Goal: Book appointment/travel/reservation

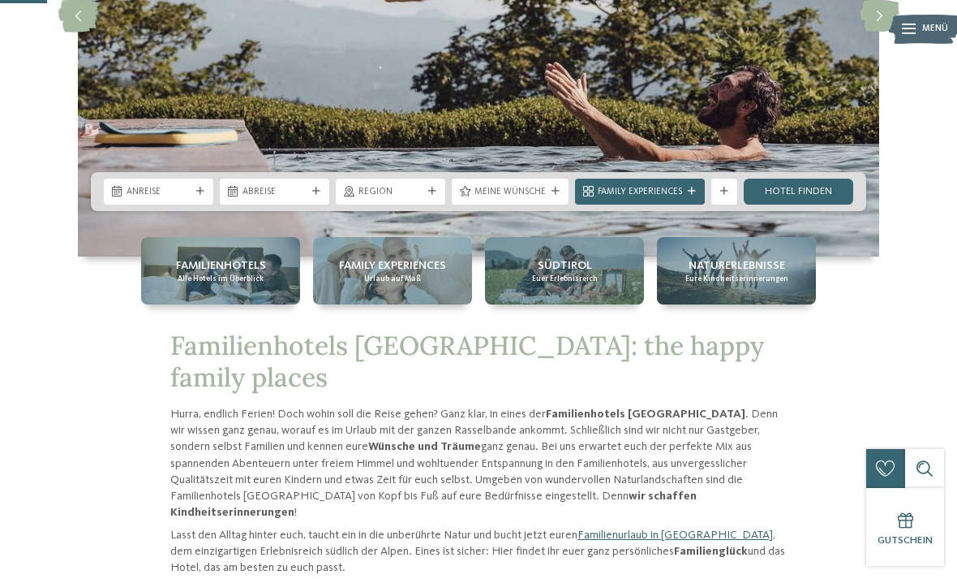
scroll to position [287, 0]
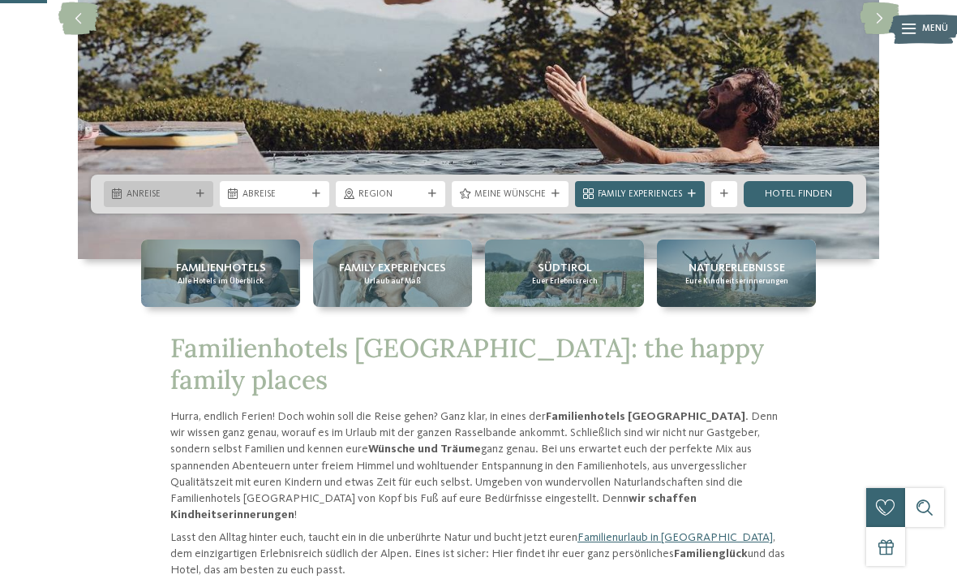
click at [127, 201] on span "Anreise" at bounding box center [159, 194] width 64 height 13
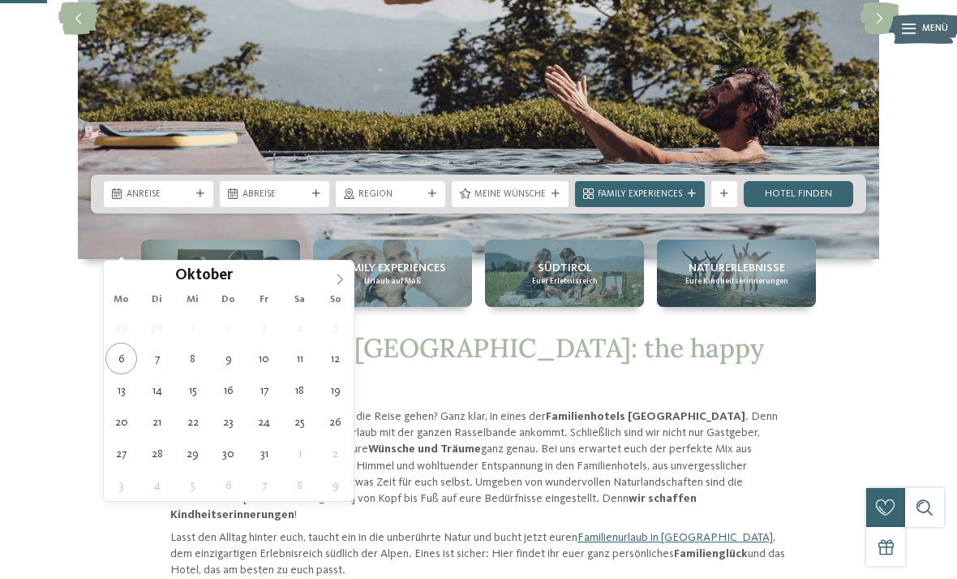
click at [339, 286] on span at bounding box center [340, 274] width 28 height 28
click at [335, 286] on span at bounding box center [340, 274] width 28 height 28
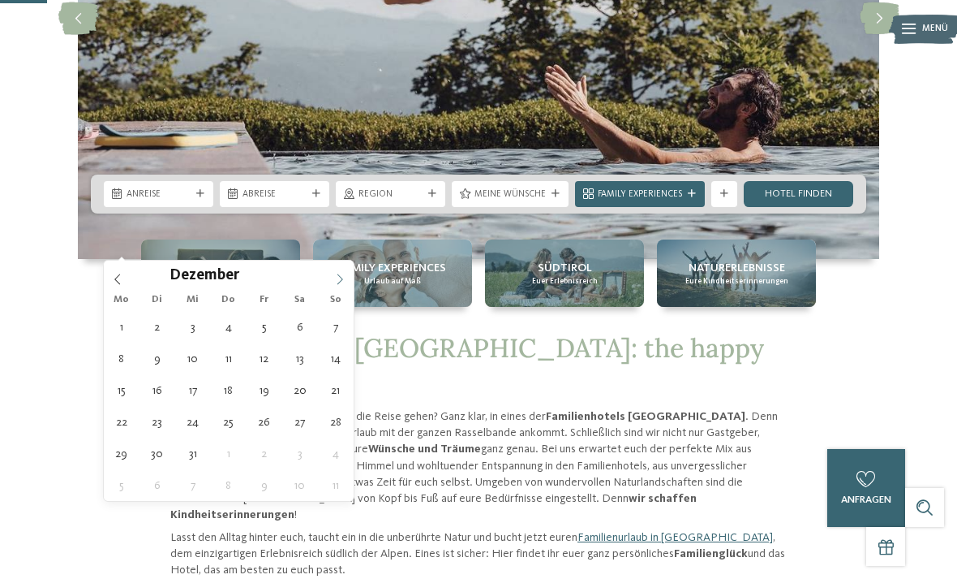
click at [334, 285] on icon at bounding box center [339, 278] width 11 height 11
type input "****"
click at [329, 286] on span at bounding box center [340, 274] width 28 height 28
click at [328, 285] on span at bounding box center [340, 274] width 28 height 28
click at [325, 283] on div "März ****" at bounding box center [229, 274] width 250 height 28
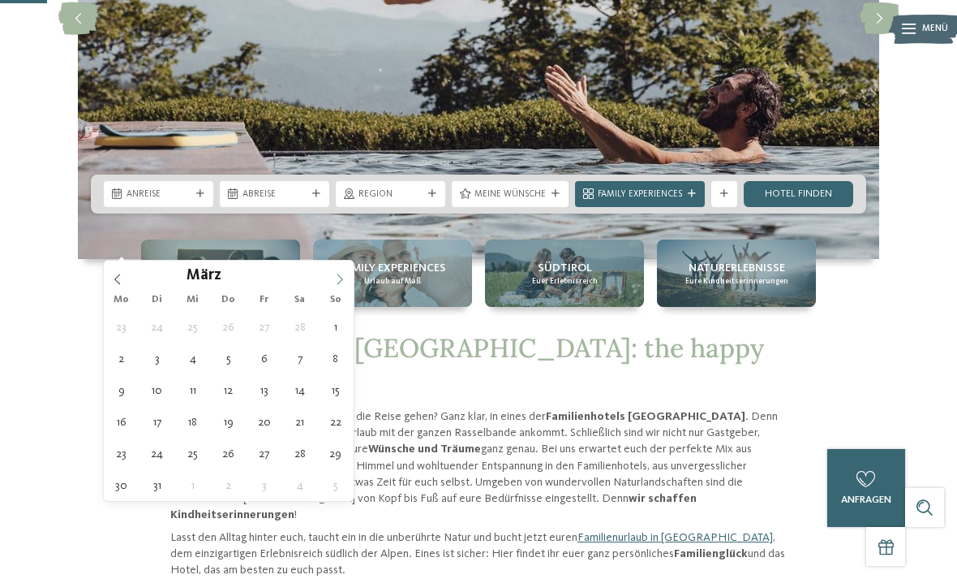
click at [326, 282] on span at bounding box center [340, 274] width 28 height 28
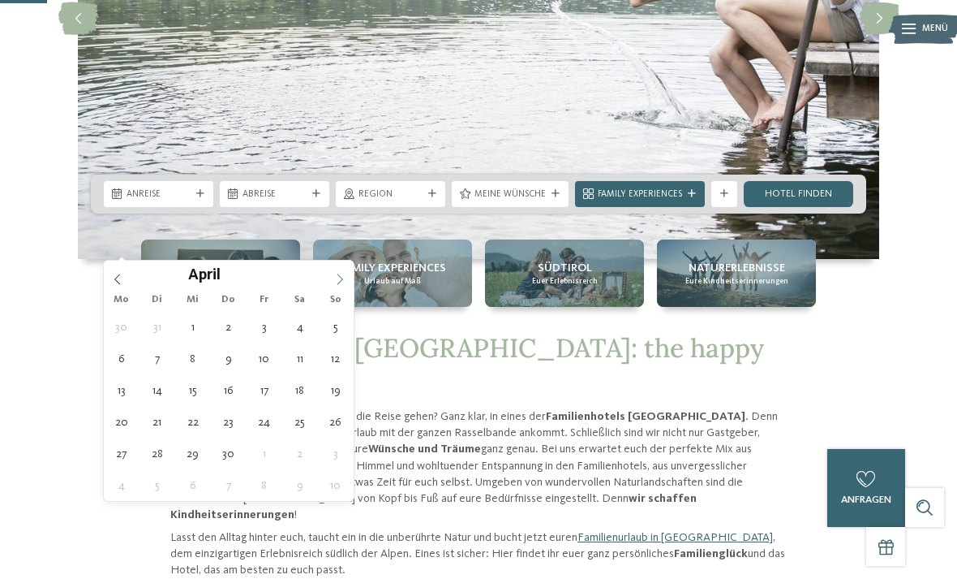
click at [331, 273] on span at bounding box center [340, 274] width 28 height 28
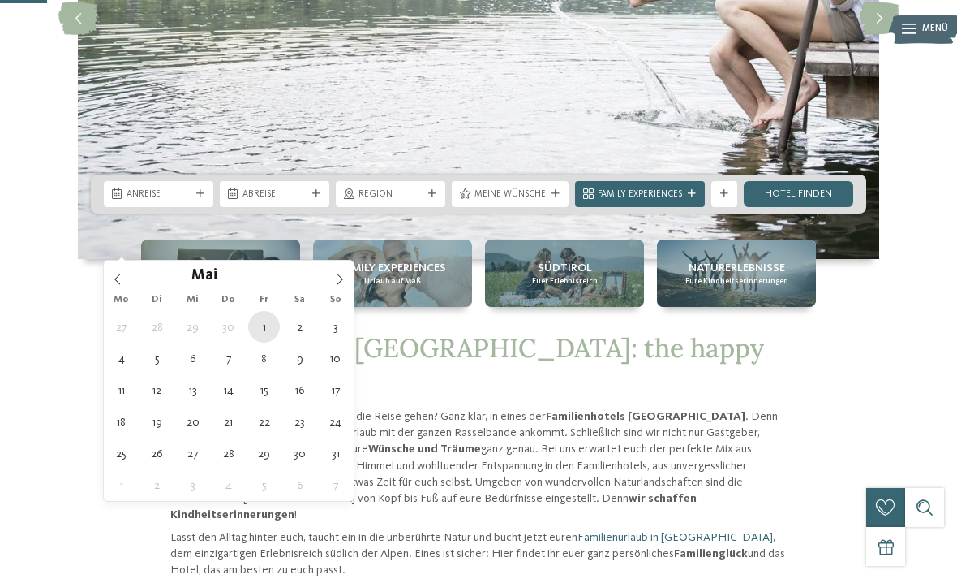
type div "[DATE]"
type input "****"
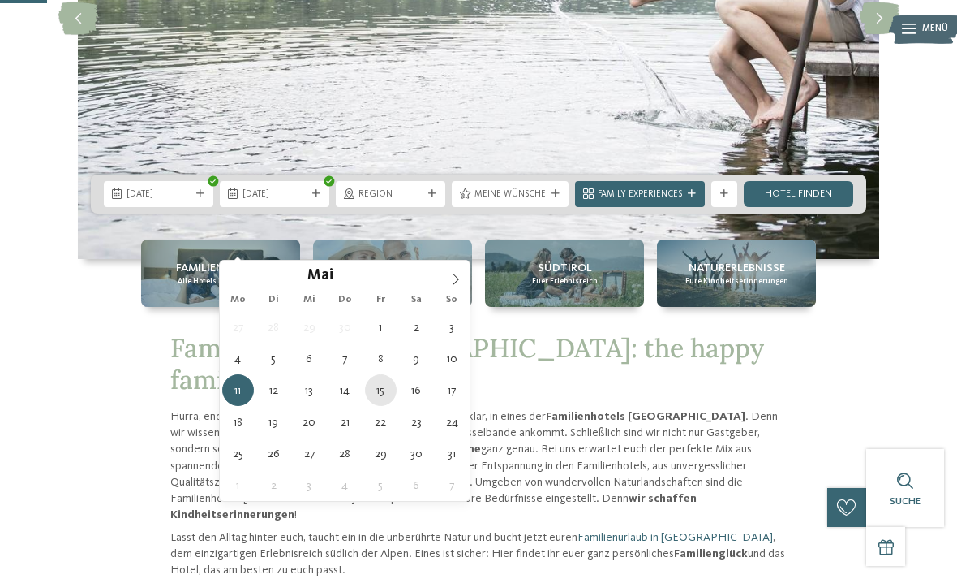
type div "[DATE]"
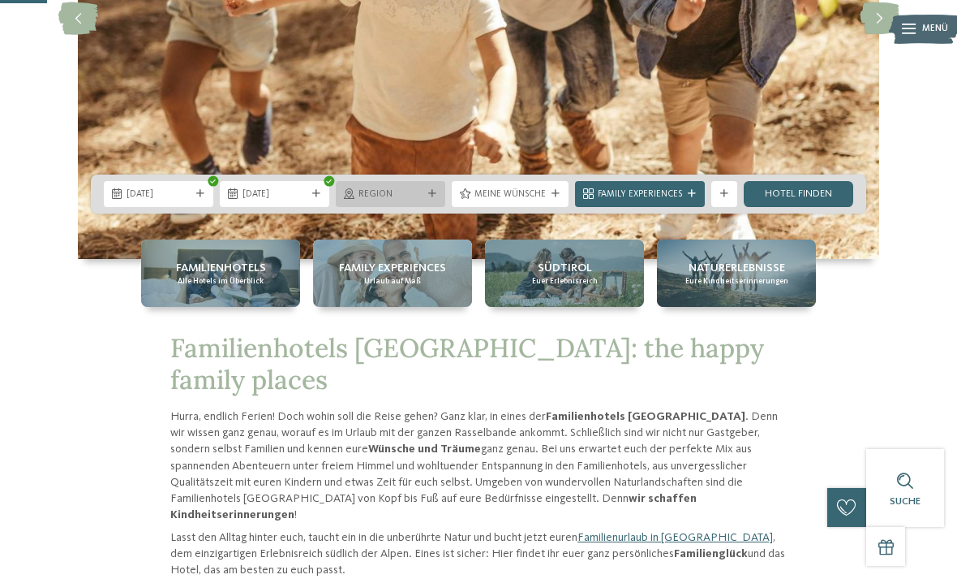
click at [375, 201] on span "Region" at bounding box center [391, 194] width 64 height 13
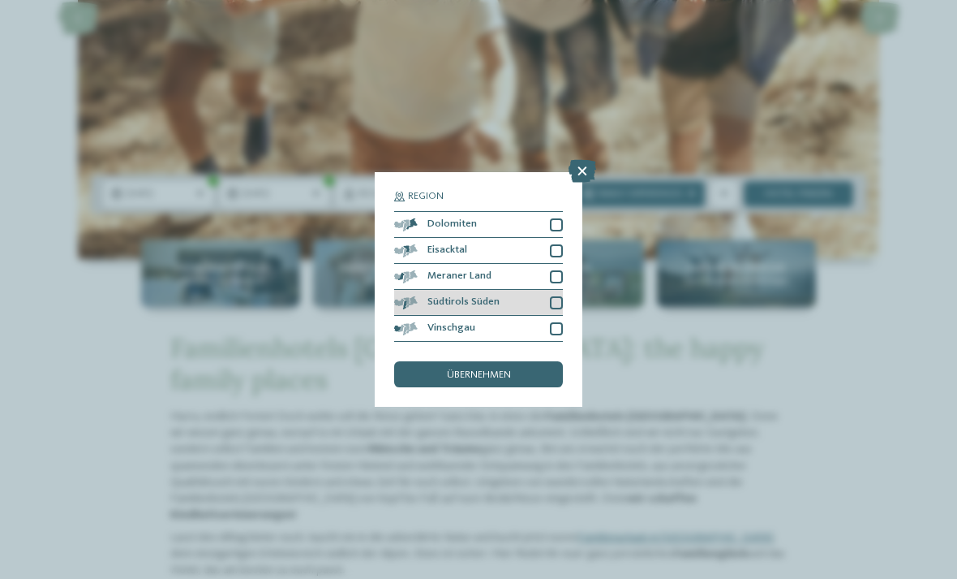
click at [417, 296] on span at bounding box center [417, 302] width 0 height 13
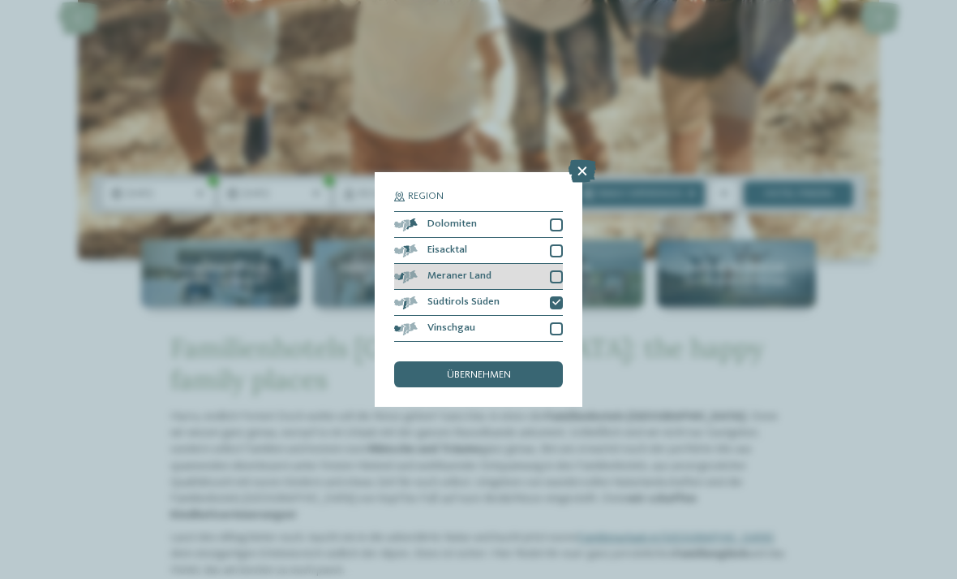
click at [411, 264] on div "Meraner Land" at bounding box center [478, 277] width 169 height 26
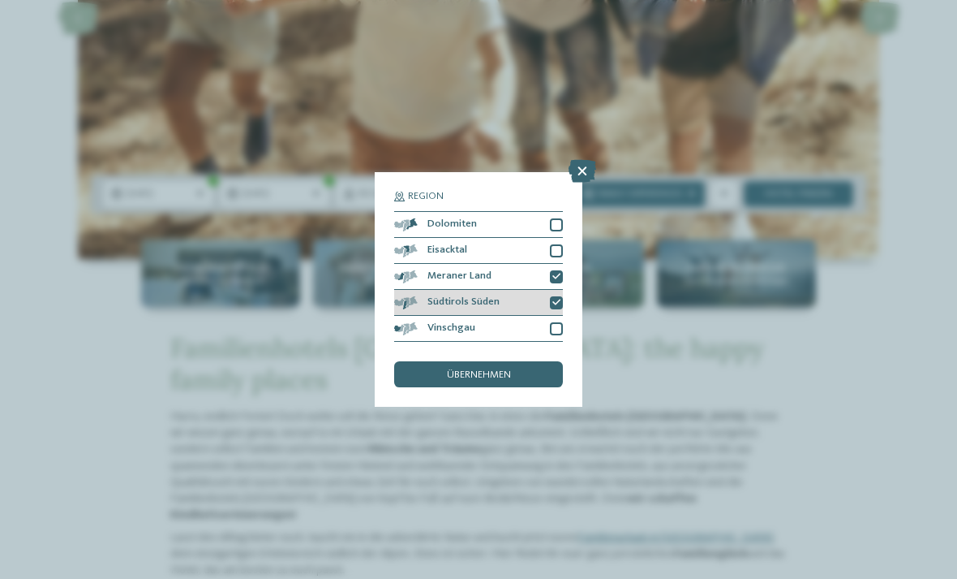
click at [557, 290] on div "Südtirols Süden" at bounding box center [478, 303] width 169 height 26
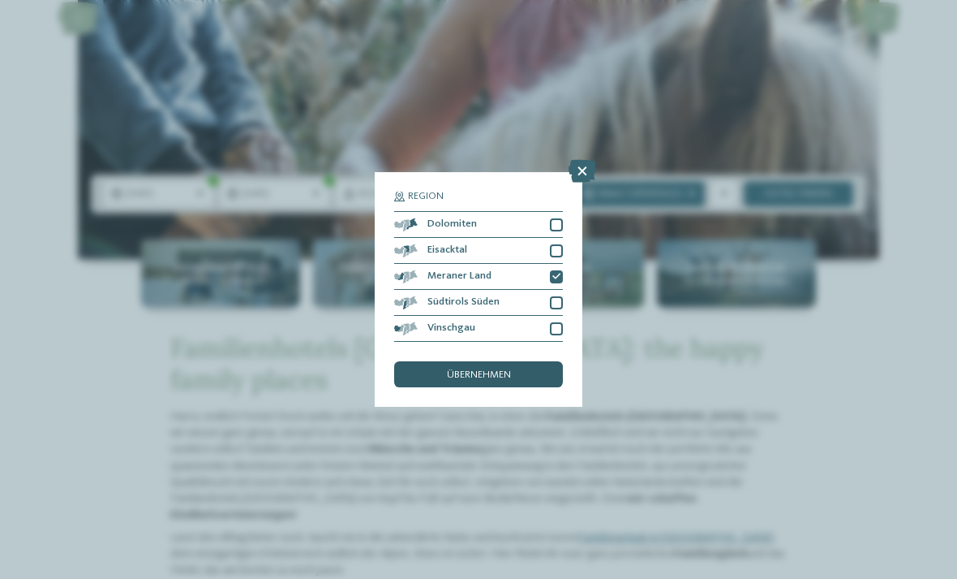
click at [425, 361] on div "übernehmen" at bounding box center [478, 374] width 169 height 26
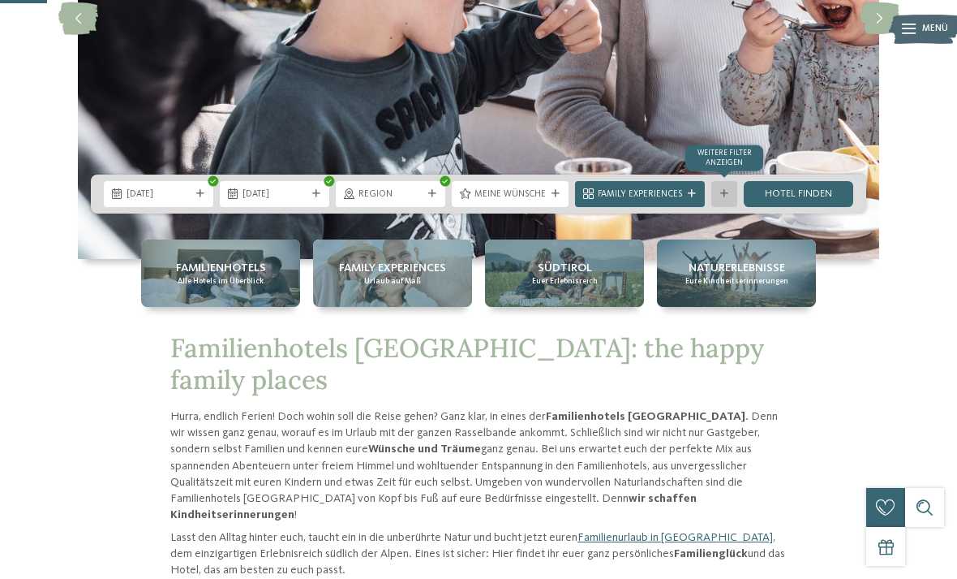
click at [722, 207] on div "Weitere Filter anzeigen" at bounding box center [725, 194] width 26 height 26
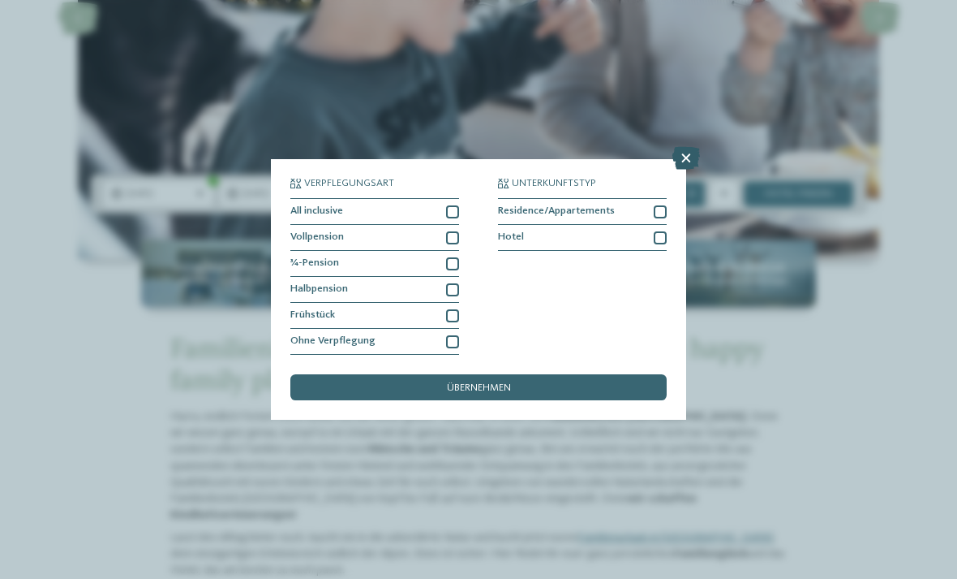
click at [686, 147] on icon at bounding box center [687, 158] width 28 height 23
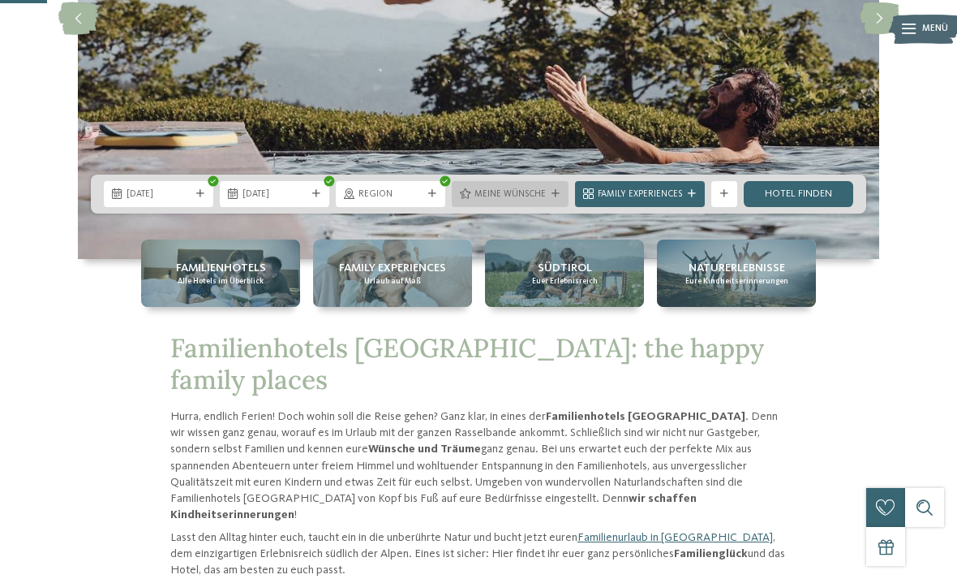
click at [560, 198] on div at bounding box center [555, 194] width 13 height 8
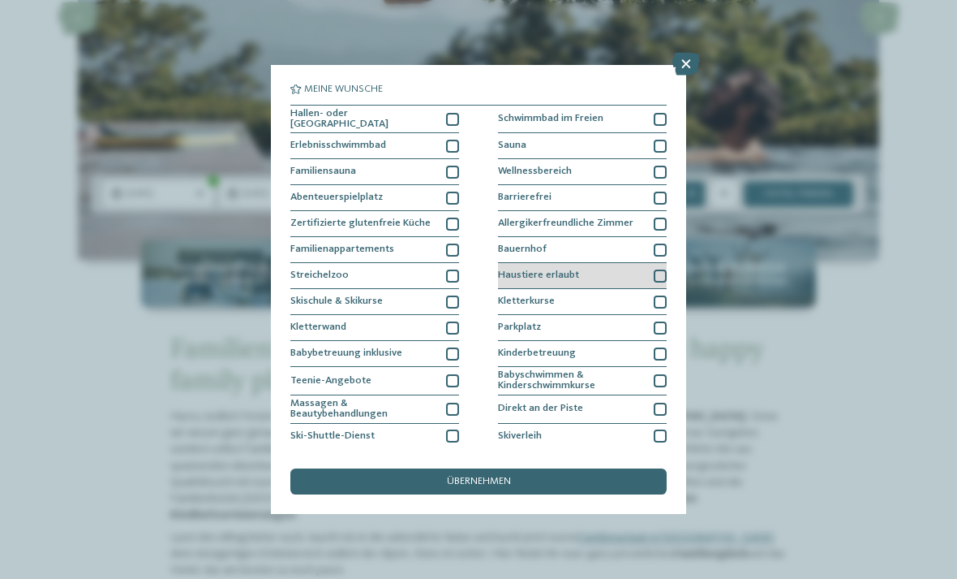
click at [659, 277] on div at bounding box center [660, 275] width 13 height 13
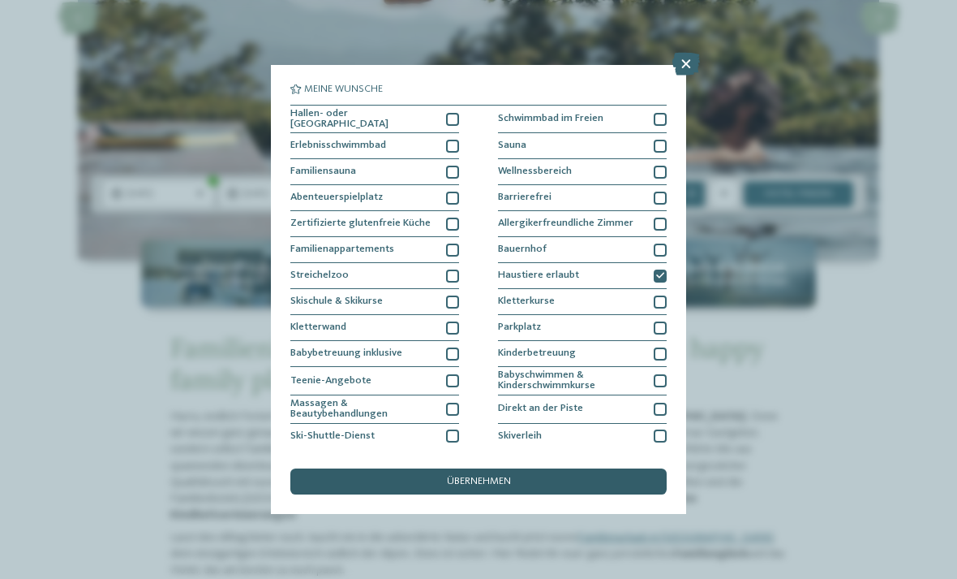
click at [483, 476] on span "übernehmen" at bounding box center [479, 481] width 64 height 11
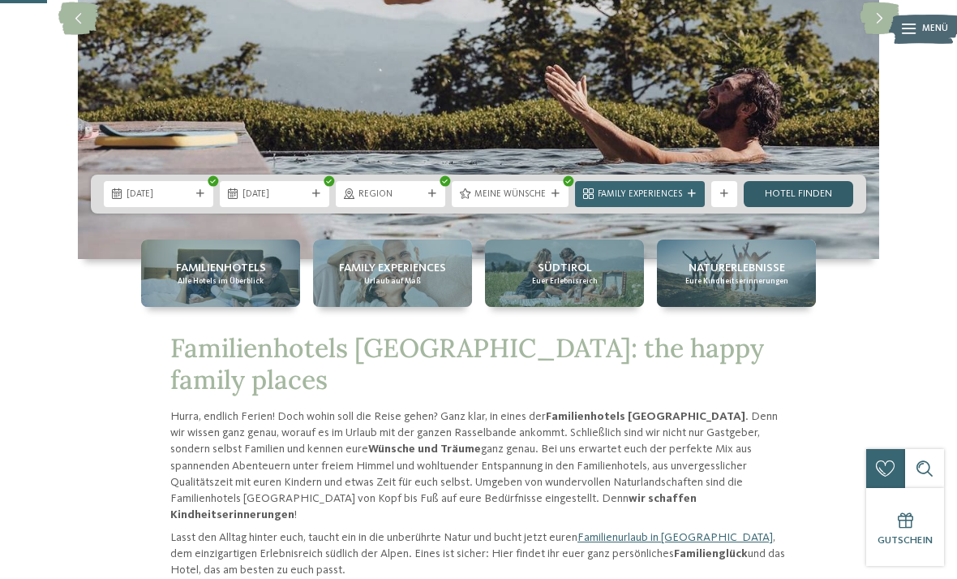
click at [802, 207] on link "Hotel finden" at bounding box center [799, 194] width 110 height 26
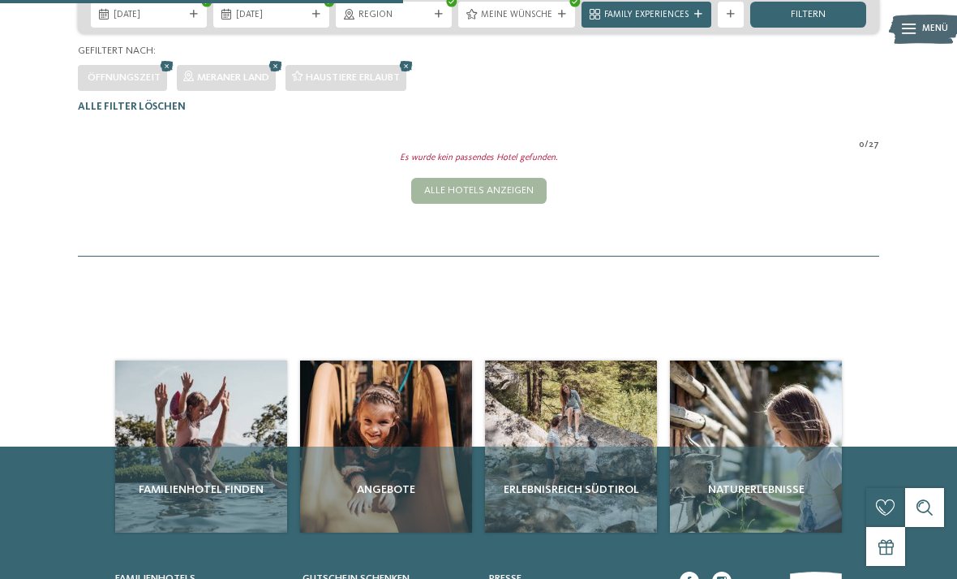
scroll to position [311, 0]
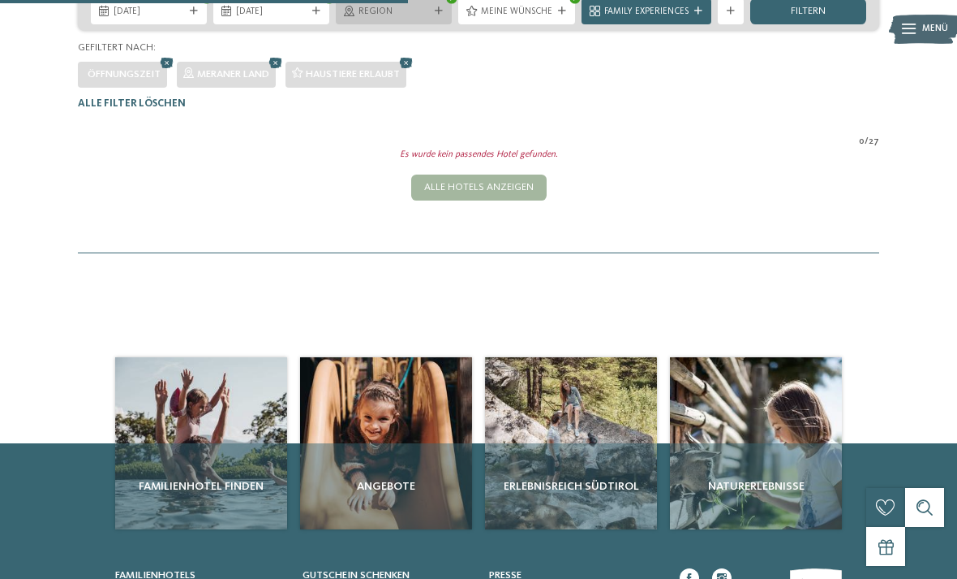
click at [441, 24] on div "Region" at bounding box center [394, 11] width 116 height 26
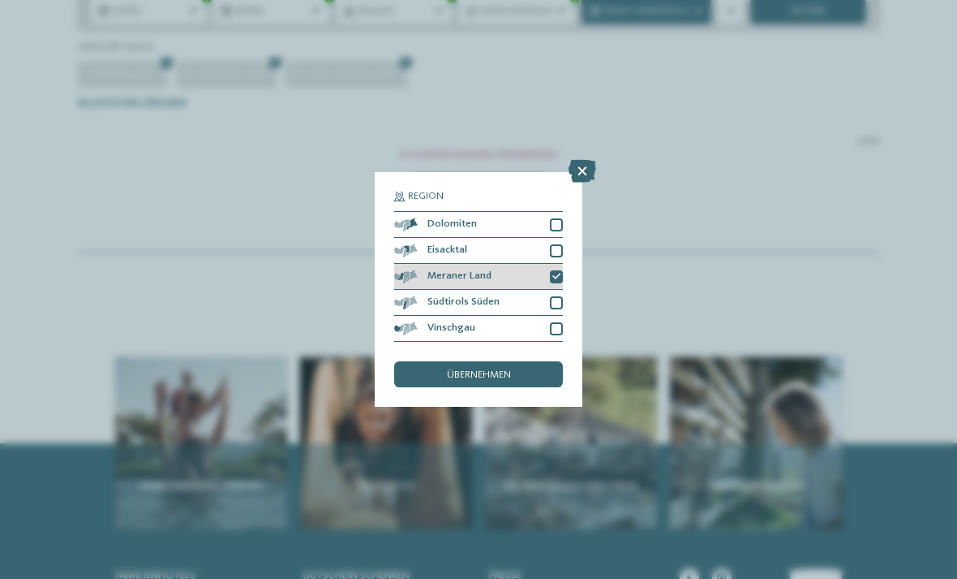
click at [555, 273] on icon at bounding box center [557, 277] width 8 height 8
click at [431, 361] on div "übernehmen" at bounding box center [478, 374] width 169 height 26
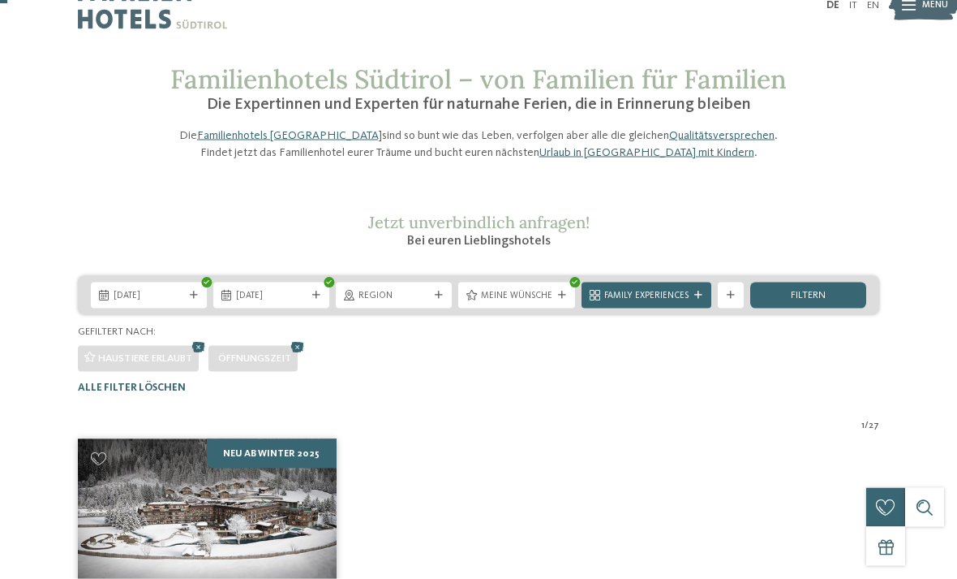
scroll to position [0, 0]
